Goal: Task Accomplishment & Management: Use online tool/utility

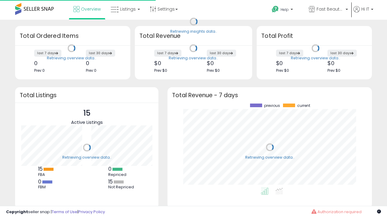
scroll to position [84, 192]
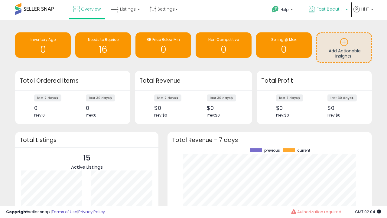
click at [328, 10] on span "Fast Beauty ([GEOGRAPHIC_DATA])" at bounding box center [330, 9] width 27 height 6
click at [0, 0] on span "You are Beautiful (IT)" at bounding box center [0, 0] width 0 height 0
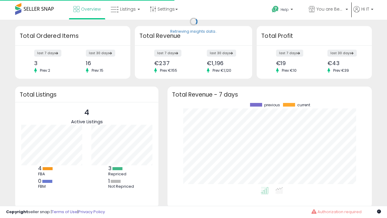
scroll to position [84, 192]
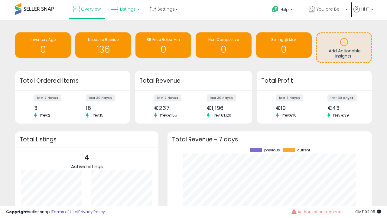
click at [125, 9] on span "Listings" at bounding box center [128, 9] width 16 height 6
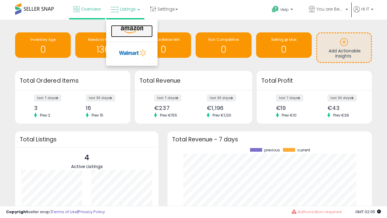
click at [131, 30] on icon at bounding box center [132, 30] width 26 height 8
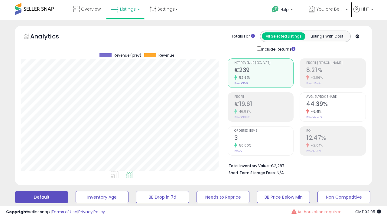
scroll to position [124, 206]
click at [76, 191] on button "All_Inventory" at bounding box center [102, 197] width 53 height 12
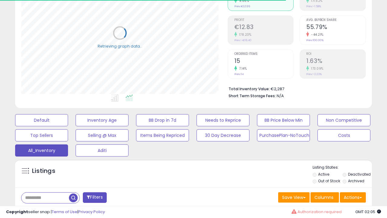
scroll to position [180, 0]
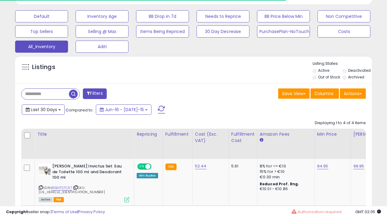
click at [43, 109] on span "Last 30 Days" at bounding box center [44, 109] width 26 height 6
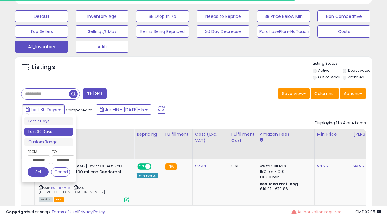
click at [49, 132] on li "Last 30 Days" at bounding box center [48, 132] width 48 height 8
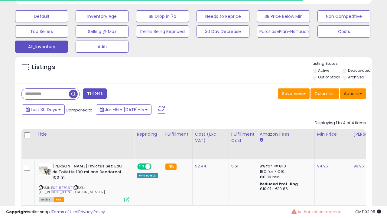
click at [353, 93] on button "Actions" at bounding box center [353, 93] width 26 height 10
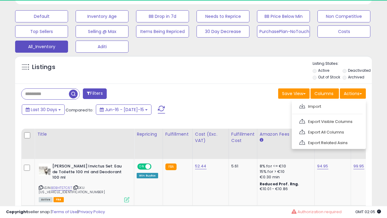
click at [328, 131] on link "Export All Columns" at bounding box center [328, 131] width 66 height 9
